Goal: Task Accomplishment & Management: Manage account settings

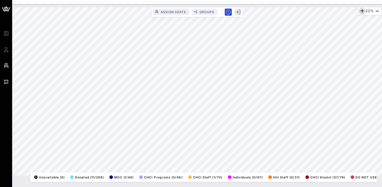
click at [361, 10] on icon "button" at bounding box center [362, 11] width 6 height 6
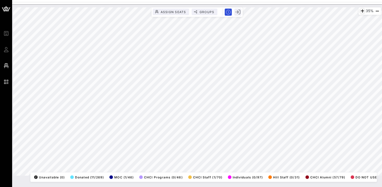
click at [360, 11] on icon "button" at bounding box center [362, 11] width 6 height 6
click at [361, 10] on icon "button" at bounding box center [362, 11] width 6 height 6
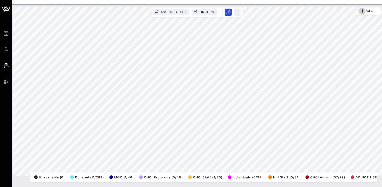
click at [361, 10] on icon "button" at bounding box center [362, 11] width 6 height 6
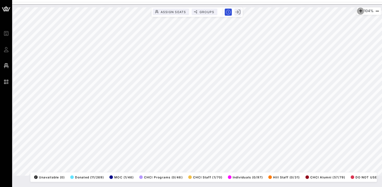
click at [361, 10] on icon "button" at bounding box center [361, 11] width 6 height 6
click at [360, 11] on icon "button" at bounding box center [361, 11] width 6 height 6
click at [207, 0] on html "Event Builder Guests Floor Plan QR Scanner CHCI 48th Annual Awards Gala 153% As…" at bounding box center [191, 93] width 382 height 187
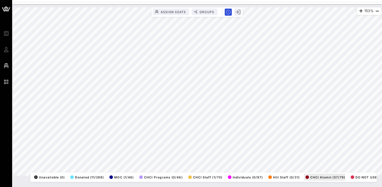
click at [320, 176] on div "153% Assign Seats Groups Exit All Reserved Shared Total Guests 1270 Total Seate…" at bounding box center [197, 91] width 368 height 169
click at [376, 11] on icon "button" at bounding box center [377, 11] width 6 height 6
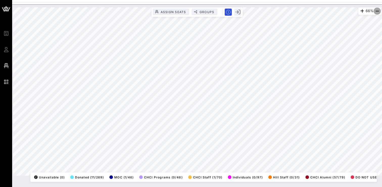
click at [376, 11] on icon "button" at bounding box center [377, 11] width 6 height 6
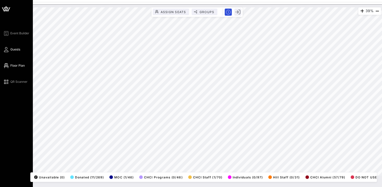
click at [12, 48] on span "Guests" at bounding box center [15, 49] width 10 height 5
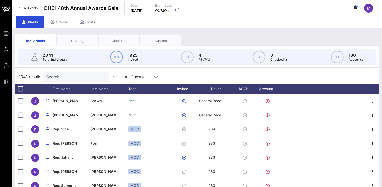
click at [74, 39] on div "Seating" at bounding box center [77, 40] width 33 height 5
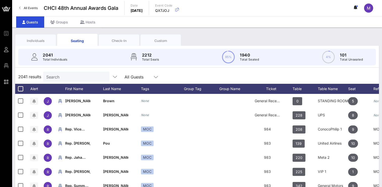
click at [30, 39] on div "Individuals" at bounding box center [35, 40] width 33 height 5
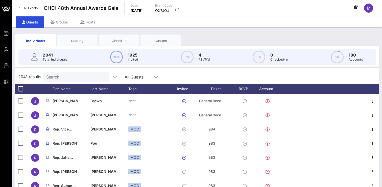
scroll to position [7, 0]
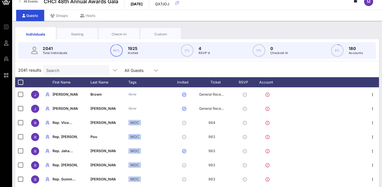
click at [55, 70] on input "Search" at bounding box center [75, 70] width 59 height 7
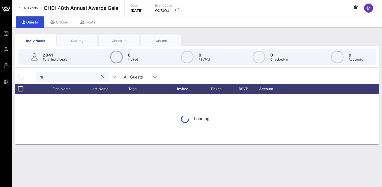
scroll to position [0, 0]
type input "r"
type input "p"
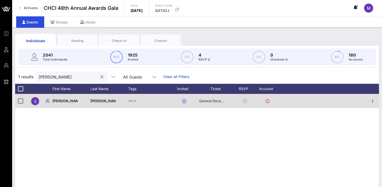
click at [221, 100] on span "General Reception" at bounding box center [214, 101] width 30 height 4
click at [213, 100] on span "General Reception" at bounding box center [214, 101] width 30 height 4
click at [374, 101] on icon "button" at bounding box center [373, 101] width 6 height 6
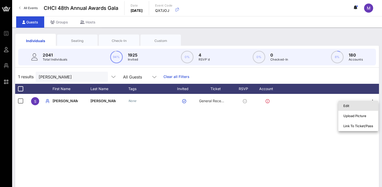
click at [350, 106] on div "Edit" at bounding box center [358, 106] width 30 height 4
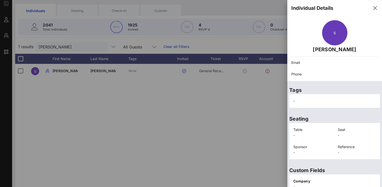
click at [303, 67] on div "Email" at bounding box center [334, 63] width 93 height 12
click at [302, 93] on p "Tags" at bounding box center [334, 90] width 91 height 8
click at [340, 146] on p "Reference" at bounding box center [357, 147] width 38 height 6
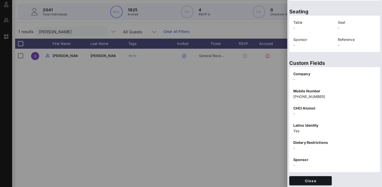
scroll to position [109, 0]
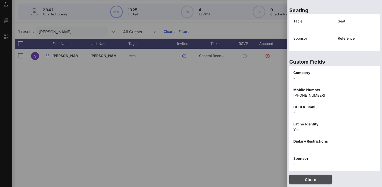
click at [306, 182] on span "Close" at bounding box center [310, 180] width 34 height 4
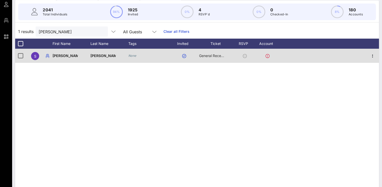
click at [267, 56] on icon at bounding box center [268, 56] width 4 height 4
click at [210, 58] on span "General Reception" at bounding box center [214, 56] width 30 height 4
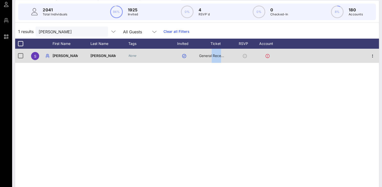
click at [210, 58] on span "General Reception" at bounding box center [214, 56] width 30 height 4
click at [372, 55] on icon "button" at bounding box center [373, 56] width 6 height 6
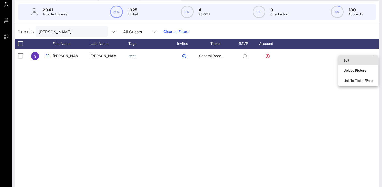
click at [353, 59] on div "Edit" at bounding box center [358, 60] width 30 height 4
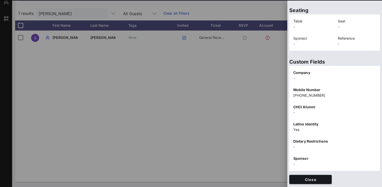
scroll to position [108, 0]
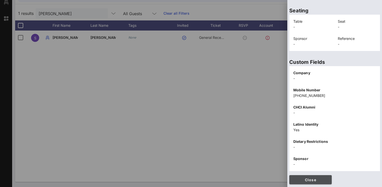
click at [302, 179] on span "Close" at bounding box center [310, 180] width 34 height 4
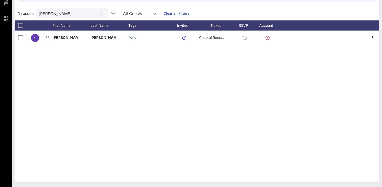
click at [74, 16] on input "[PERSON_NAME]" at bounding box center [68, 13] width 59 height 7
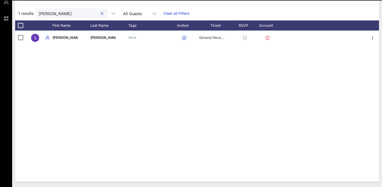
click at [74, 16] on input "[PERSON_NAME]" at bounding box center [68, 13] width 59 height 7
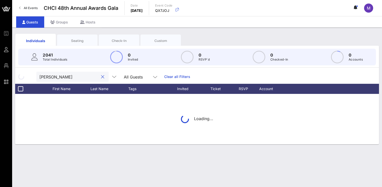
scroll to position [0, 0]
type input "s"
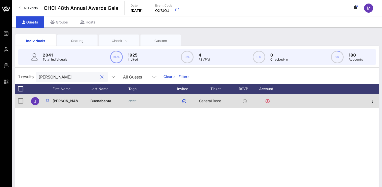
type input "[PERSON_NAME]"
click at [233, 100] on div "General Reception" at bounding box center [218, 101] width 38 height 14
click at [373, 103] on icon "button" at bounding box center [373, 101] width 6 height 6
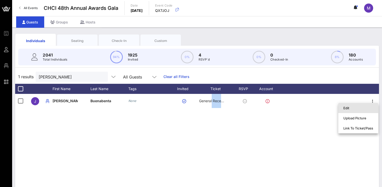
click at [351, 108] on div "Edit" at bounding box center [358, 108] width 30 height 4
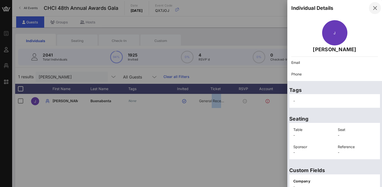
click at [374, 9] on icon "button" at bounding box center [375, 8] width 6 height 6
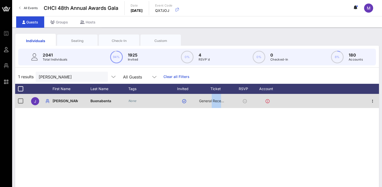
click at [245, 101] on icon at bounding box center [245, 101] width 4 height 4
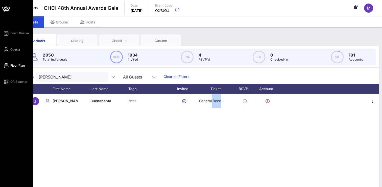
click at [10, 67] on span "Floor Plan" at bounding box center [17, 65] width 14 height 5
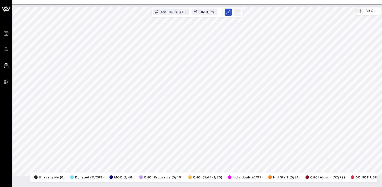
click at [360, 10] on icon "button" at bounding box center [361, 11] width 6 height 6
click at [375, 9] on icon "button" at bounding box center [377, 11] width 6 height 6
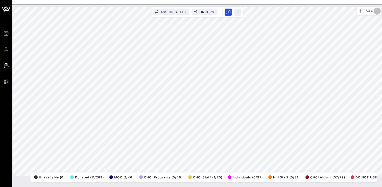
click at [375, 9] on icon "button" at bounding box center [377, 11] width 6 height 6
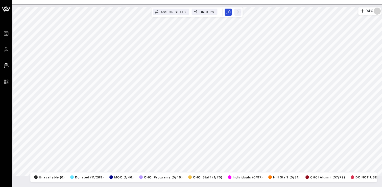
click at [375, 9] on icon "button" at bounding box center [377, 11] width 6 height 6
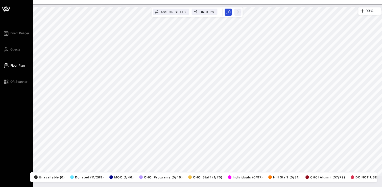
click at [5, 50] on icon at bounding box center [6, 49] width 6 height 1
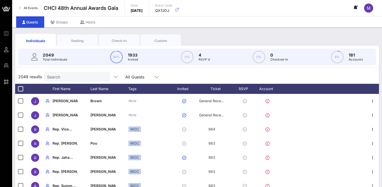
click at [63, 79] on input "Search" at bounding box center [76, 77] width 59 height 7
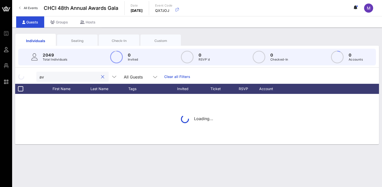
type input "a"
type input "t"
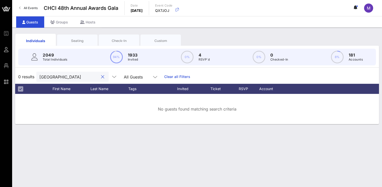
click at [54, 76] on input "[GEOGRAPHIC_DATA]" at bounding box center [68, 77] width 59 height 7
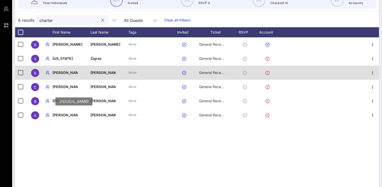
scroll to position [60, 0]
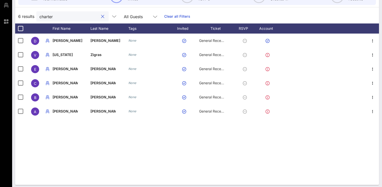
type input "charter"
click at [73, 144] on div "D [PERSON_NAME] None General Reception V [US_STATE][PERSON_NAME] None General R…" at bounding box center [197, 110] width 364 height 152
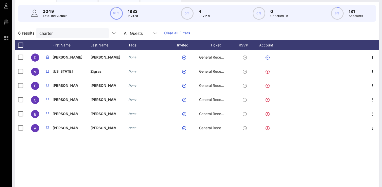
scroll to position [43, 0]
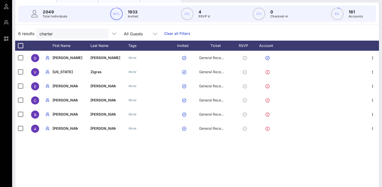
click at [88, 147] on div "D [PERSON_NAME] None General Reception V [US_STATE][PERSON_NAME] None General R…" at bounding box center [197, 127] width 364 height 152
click at [80, 32] on input "charter" at bounding box center [68, 33] width 59 height 7
click at [101, 33] on button "clear icon" at bounding box center [102, 33] width 3 height 5
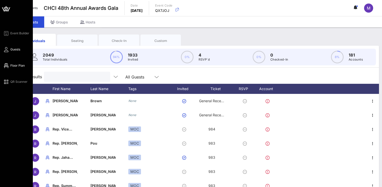
click at [10, 63] on link "Floor Plan" at bounding box center [14, 66] width 22 height 6
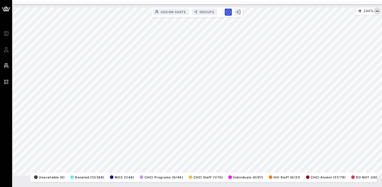
click at [377, 12] on icon "button" at bounding box center [377, 11] width 6 height 6
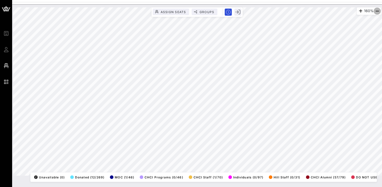
click at [377, 12] on icon "button" at bounding box center [377, 11] width 6 height 6
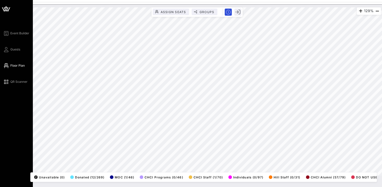
click at [10, 46] on div "Event Builder Guests Floor Plan QR Scanner" at bounding box center [18, 57] width 30 height 55
click at [11, 49] on span "Guests" at bounding box center [15, 49] width 10 height 5
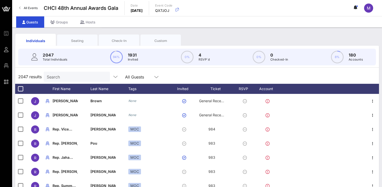
click at [57, 76] on input "Search" at bounding box center [76, 77] width 59 height 7
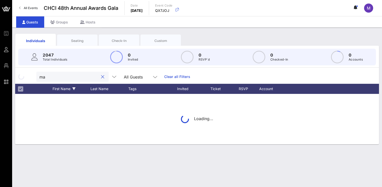
type input "m"
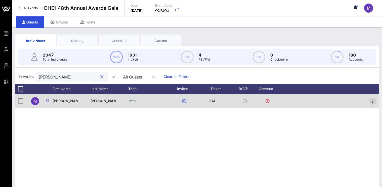
type input "[PERSON_NAME]"
click at [371, 100] on icon "button" at bounding box center [373, 101] width 6 height 6
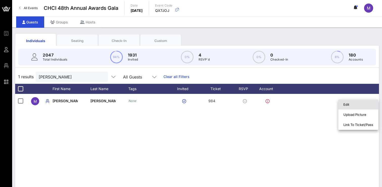
click at [356, 104] on div "Edit" at bounding box center [358, 105] width 30 height 4
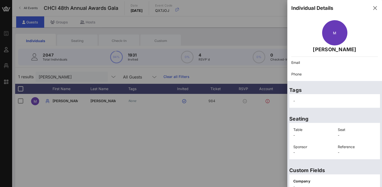
click at [314, 61] on p "Email" at bounding box center [334, 63] width 87 height 6
click at [303, 66] on div "Email" at bounding box center [334, 63] width 93 height 12
click at [376, 6] on icon "button" at bounding box center [375, 8] width 6 height 6
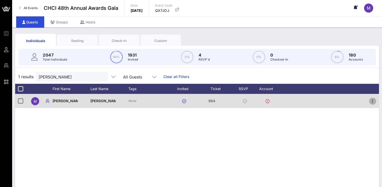
click at [373, 100] on icon "button" at bounding box center [373, 101] width 6 height 6
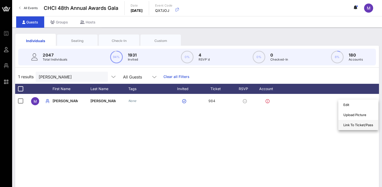
click at [352, 125] on div "Link To Ticket/Pass" at bounding box center [358, 125] width 30 height 4
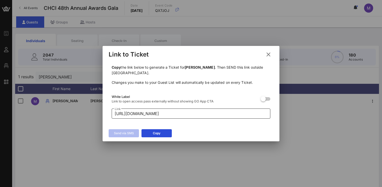
click at [233, 115] on input "[URL][DOMAIN_NAME]" at bounding box center [191, 114] width 153 height 8
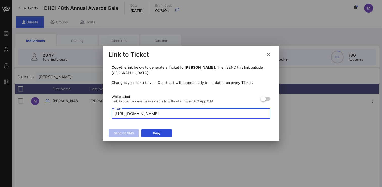
click at [233, 115] on input "[URL][DOMAIN_NAME]" at bounding box center [191, 114] width 153 height 8
click at [268, 52] on icon at bounding box center [268, 54] width 7 height 6
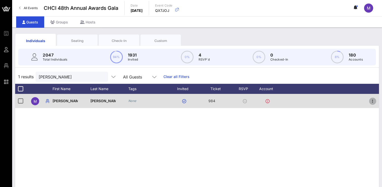
click at [373, 100] on icon "button" at bounding box center [373, 101] width 6 height 6
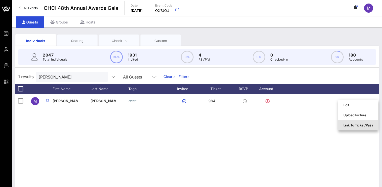
click at [356, 124] on div "Link To Ticket/Pass" at bounding box center [358, 125] width 30 height 4
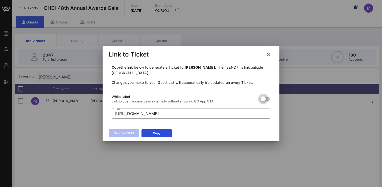
click at [264, 99] on div at bounding box center [263, 99] width 9 height 9
click at [264, 99] on div at bounding box center [268, 99] width 9 height 9
type input "[URL][DOMAIN_NAME]"
click at [269, 53] on icon at bounding box center [268, 55] width 7 height 6
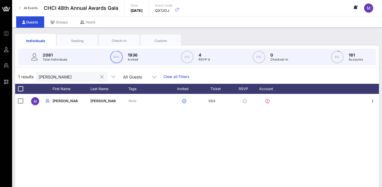
click at [81, 79] on input "[PERSON_NAME]" at bounding box center [68, 77] width 59 height 7
click at [100, 77] on button "clear icon" at bounding box center [101, 77] width 3 height 5
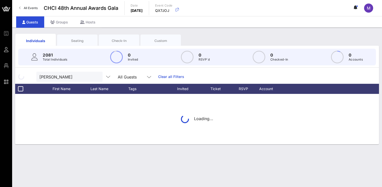
click at [88, 77] on div "[PERSON_NAME]" at bounding box center [69, 77] width 66 height 10
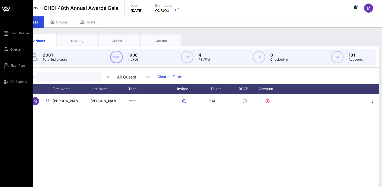
click at [7, 49] on icon at bounding box center [6, 49] width 6 height 1
click at [9, 63] on link "Floor Plan" at bounding box center [14, 66] width 22 height 6
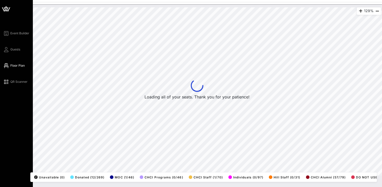
click at [7, 50] on icon at bounding box center [6, 49] width 6 height 1
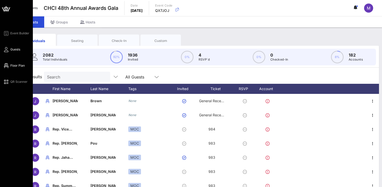
click at [7, 65] on icon at bounding box center [6, 65] width 6 height 1
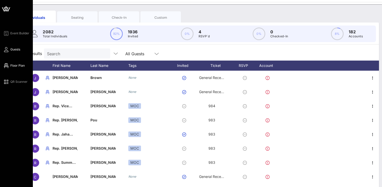
click at [10, 52] on link "Guests" at bounding box center [11, 49] width 17 height 6
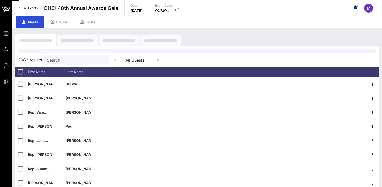
click at [74, 60] on input "Search" at bounding box center [76, 60] width 59 height 7
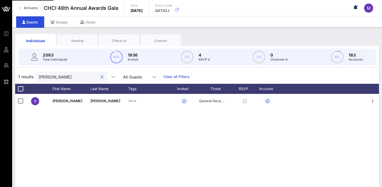
type input "[PERSON_NAME]"
click at [79, 42] on div "Seating" at bounding box center [77, 40] width 33 height 5
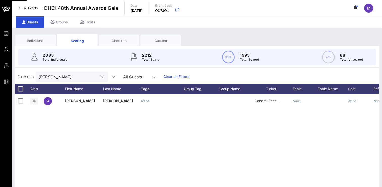
click at [76, 75] on input "[PERSON_NAME]" at bounding box center [68, 77] width 59 height 7
click at [117, 40] on div "Check-In" at bounding box center [119, 40] width 33 height 5
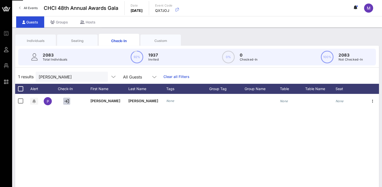
click at [85, 39] on div "Seating" at bounding box center [77, 40] width 33 height 5
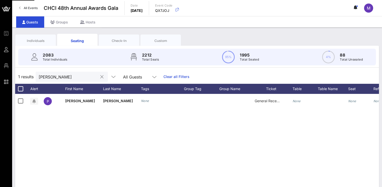
click at [67, 76] on input "[PERSON_NAME]" at bounding box center [68, 77] width 59 height 7
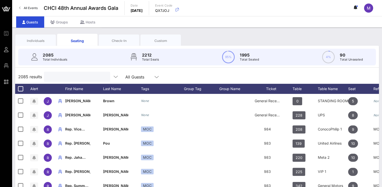
click at [0, 0] on span "Floor Plan" at bounding box center [0, 0] width 0 height 0
